Goal: Task Accomplishment & Management: Complete application form

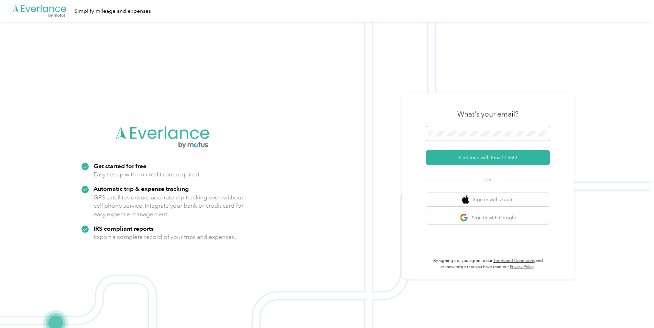
click at [499, 128] on span at bounding box center [488, 133] width 124 height 14
click at [484, 154] on button "Continue with Email / SSO" at bounding box center [488, 157] width 124 height 14
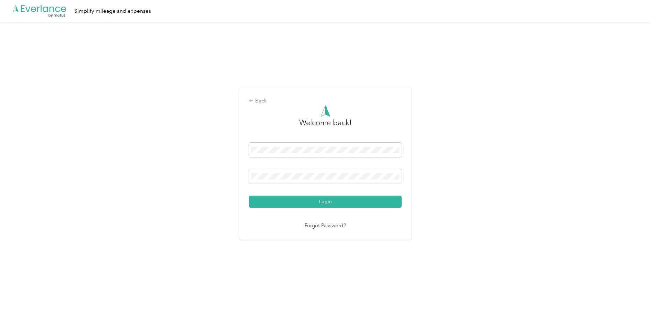
click at [331, 197] on button "Login" at bounding box center [325, 202] width 153 height 12
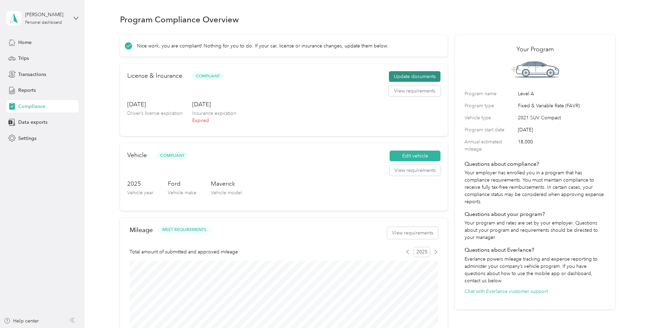
click at [413, 74] on button "Update documents" at bounding box center [415, 76] width 52 height 11
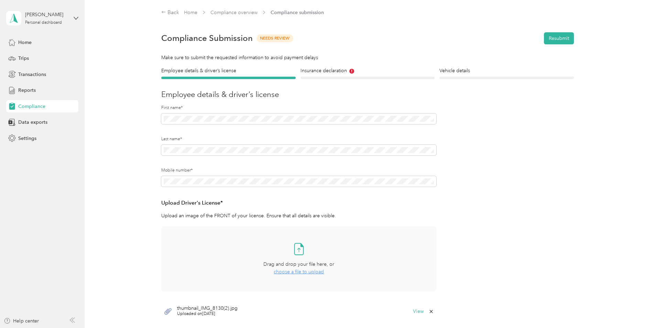
click at [296, 245] on icon at bounding box center [299, 249] width 14 height 14
click at [324, 71] on h4 "Insurance declaration" at bounding box center [368, 70] width 134 height 7
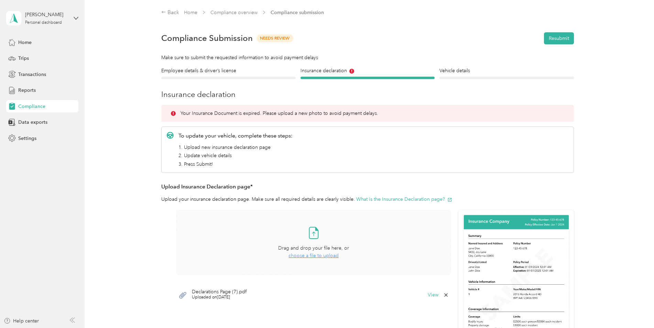
scroll to position [34, 0]
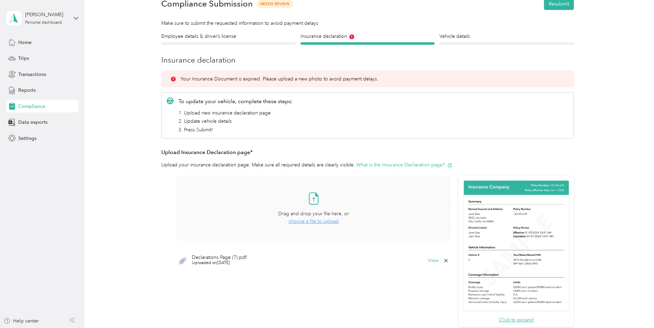
click at [312, 199] on icon at bounding box center [314, 199] width 14 height 14
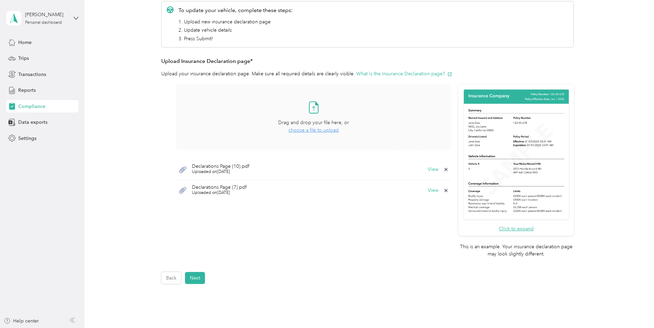
scroll to position [138, 0]
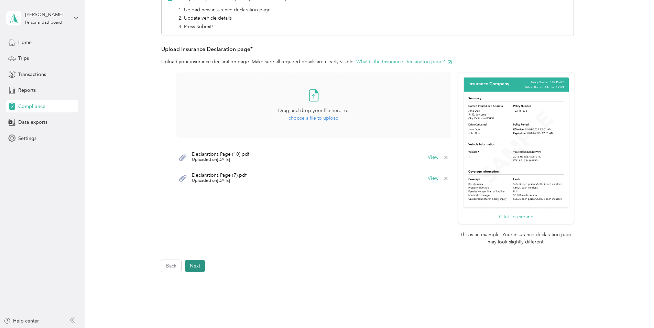
click at [196, 264] on button "Next" at bounding box center [195, 266] width 20 height 12
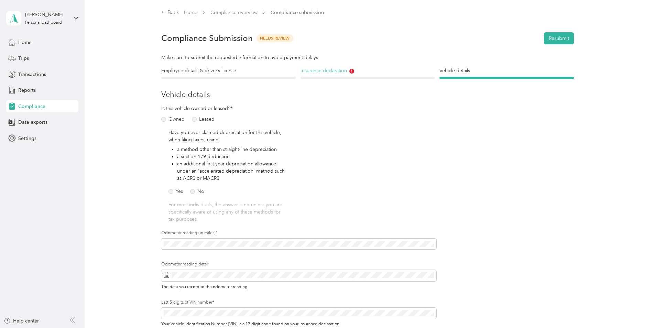
click at [316, 71] on h4 "Insurance declaration" at bounding box center [368, 70] width 134 height 7
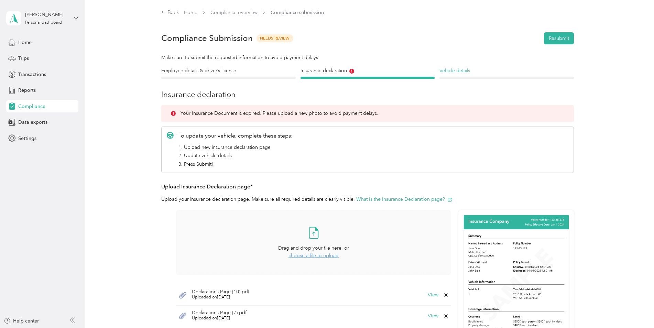
click at [454, 69] on h4 "Vehicle details" at bounding box center [507, 70] width 134 height 7
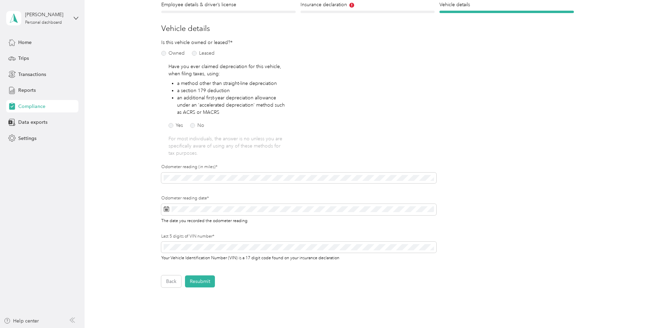
scroll to position [69, 0]
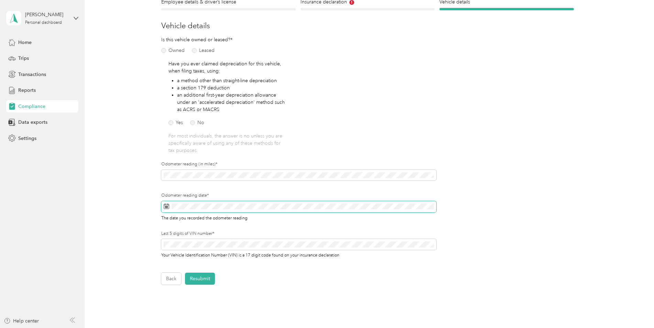
click at [166, 207] on icon at bounding box center [167, 207] width 6 height 6
click at [227, 112] on icon at bounding box center [227, 112] width 7 height 7
click at [227, 113] on icon at bounding box center [227, 112] width 7 height 7
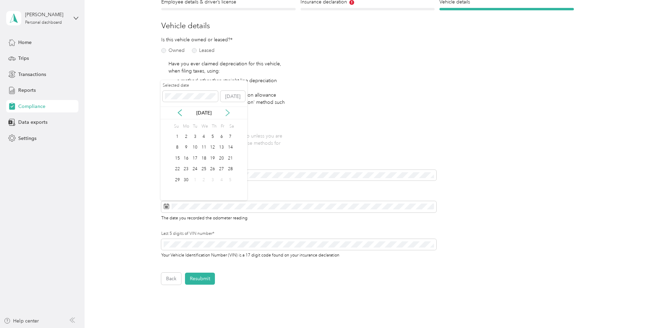
click at [227, 112] on icon at bounding box center [227, 112] width 7 height 7
click at [187, 180] on div "29" at bounding box center [186, 180] width 9 height 9
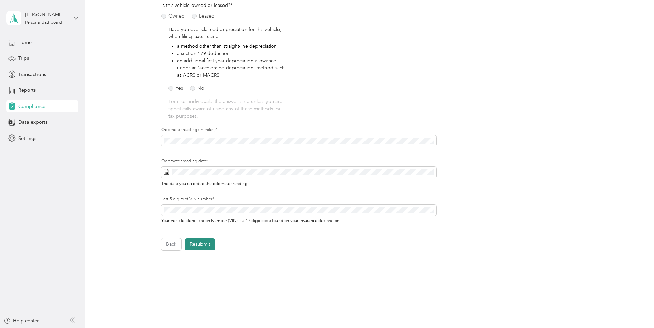
click at [196, 241] on button "Resubmit" at bounding box center [200, 244] width 30 height 12
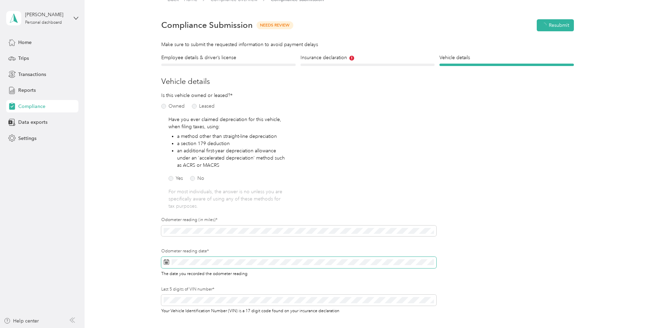
scroll to position [9, 0]
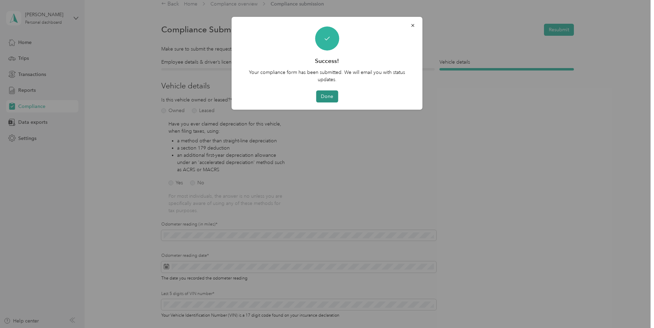
click at [328, 96] on button "Done" at bounding box center [327, 96] width 22 height 12
